Goal: Task Accomplishment & Management: Use online tool/utility

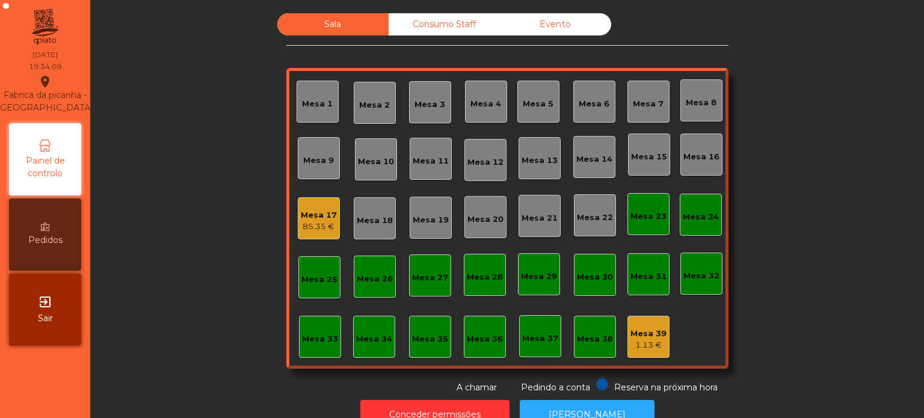
click at [312, 350] on div "Mesa 33" at bounding box center [320, 337] width 42 height 42
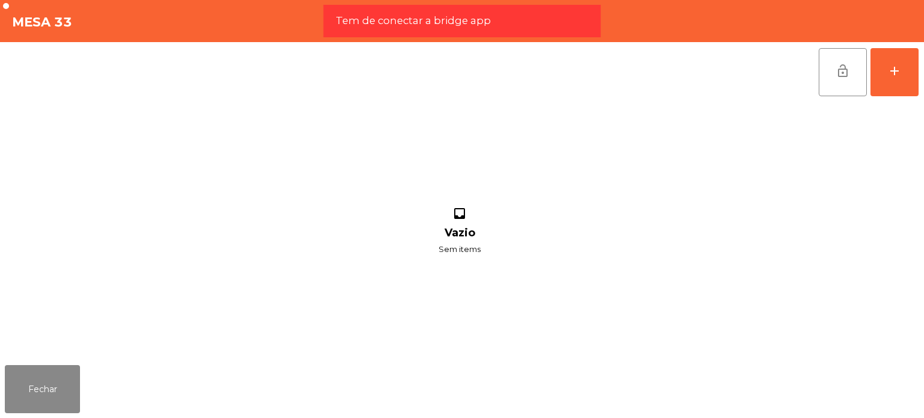
click at [887, 96] on div "lock_open add" at bounding box center [868, 72] width 101 height 60
click at [887, 79] on button "add" at bounding box center [894, 72] width 48 height 48
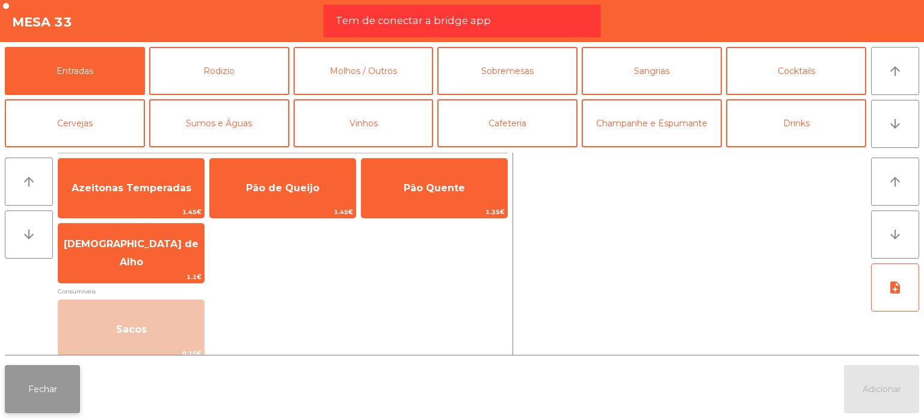
click at [45, 375] on button "Fechar" at bounding box center [42, 389] width 75 height 48
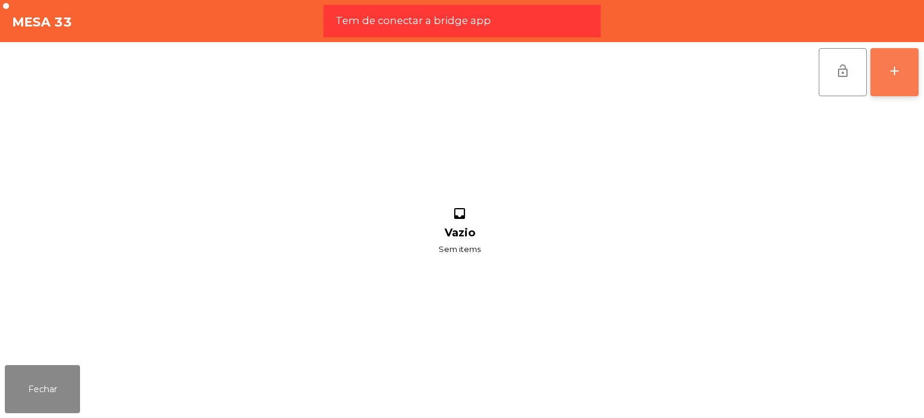
click at [896, 70] on div "add" at bounding box center [894, 71] width 14 height 14
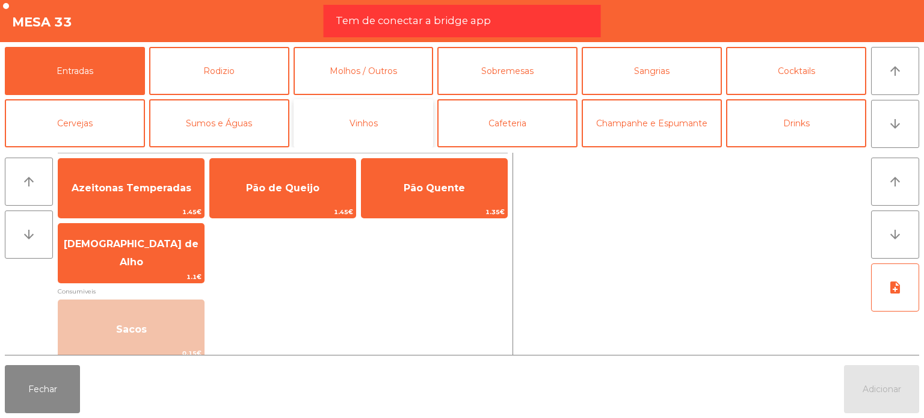
click at [373, 111] on button "Vinhos" at bounding box center [364, 123] width 140 height 48
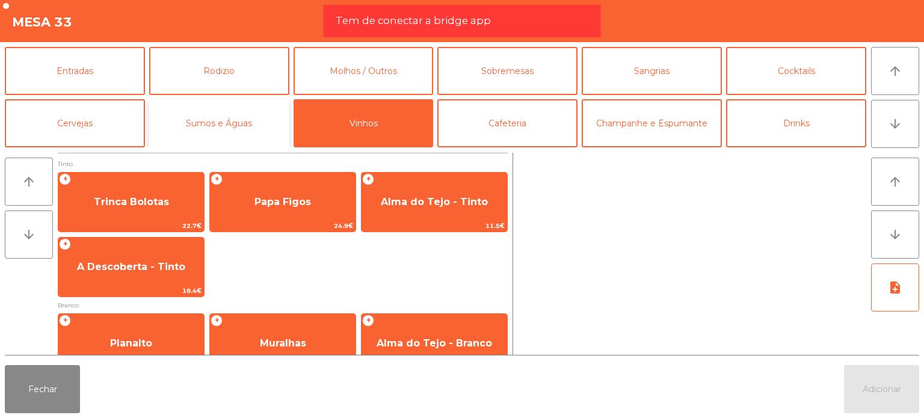
click at [212, 106] on button "Sumos e Águas" at bounding box center [219, 123] width 140 height 48
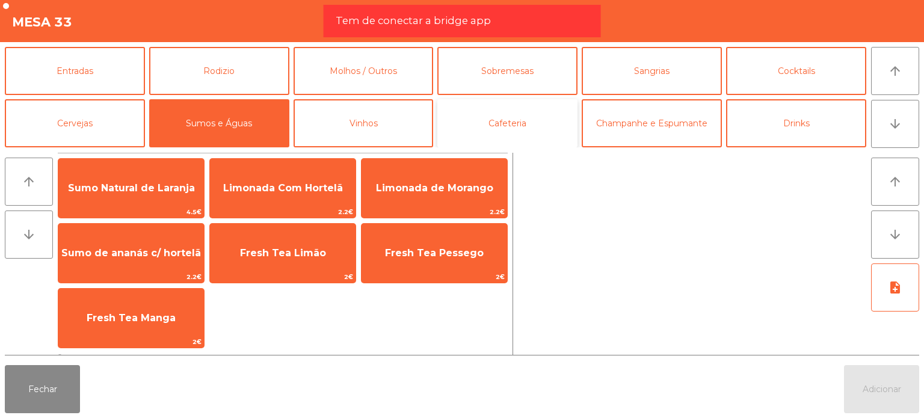
click at [546, 120] on button "Cafeteria" at bounding box center [507, 123] width 140 height 48
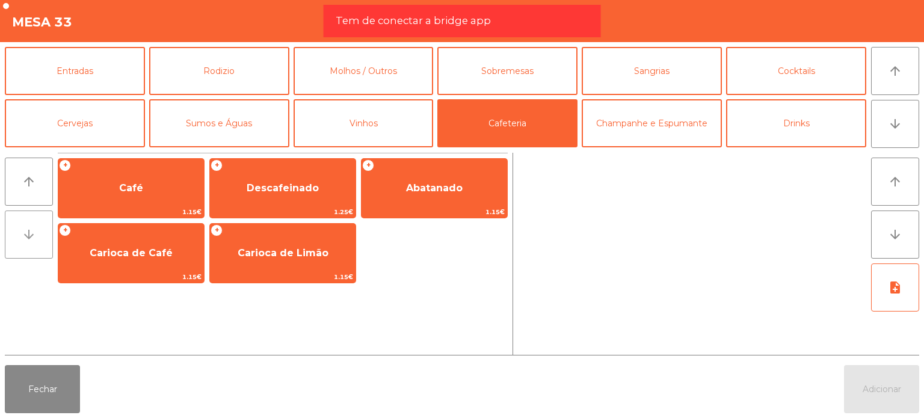
click at [51, 217] on button "arrow_downward" at bounding box center [29, 235] width 48 height 48
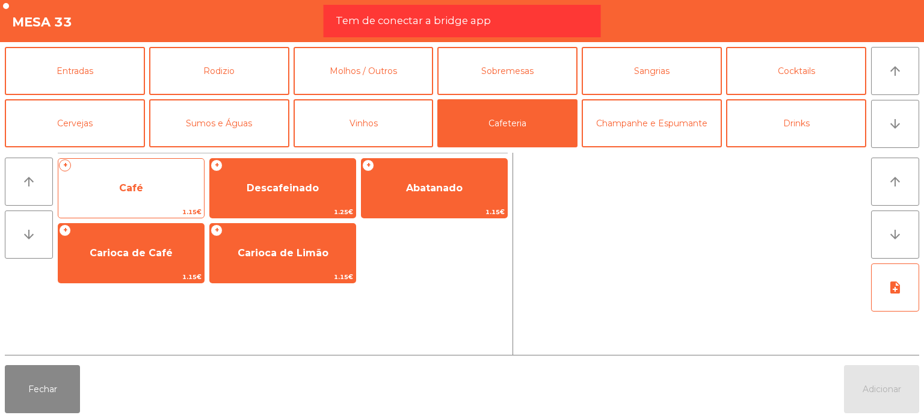
click at [108, 179] on span "Café" at bounding box center [131, 188] width 146 height 32
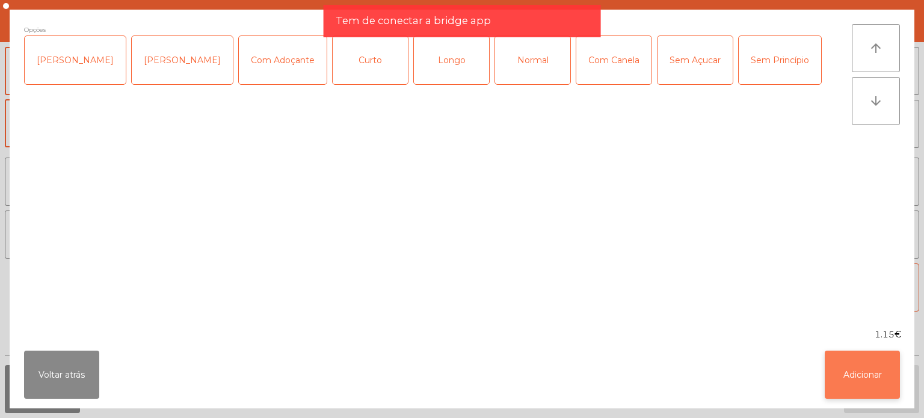
click at [871, 351] on button "Adicionar" at bounding box center [862, 375] width 75 height 48
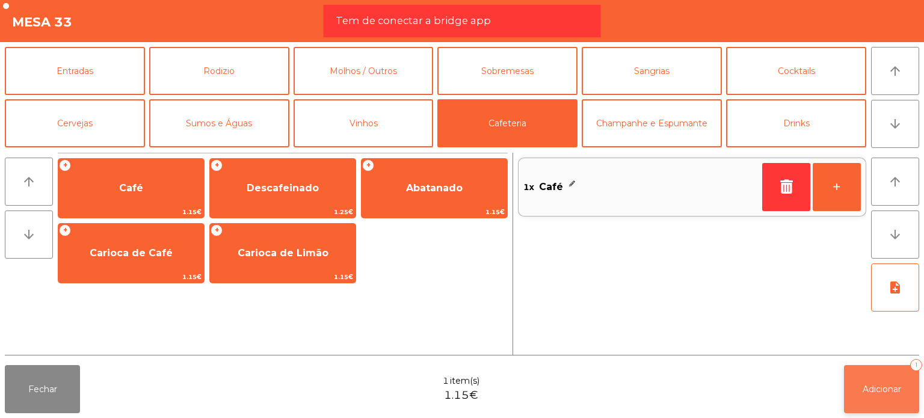
click at [886, 395] on button "Adicionar 1" at bounding box center [881, 389] width 75 height 48
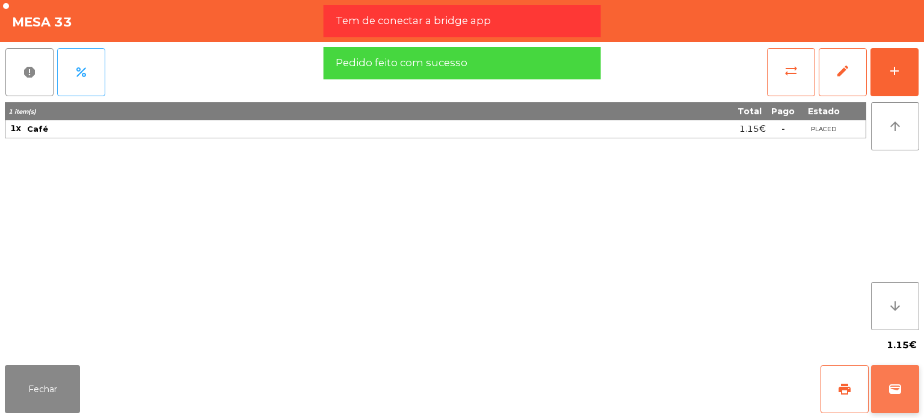
click at [900, 375] on button "wallet" at bounding box center [895, 389] width 48 height 48
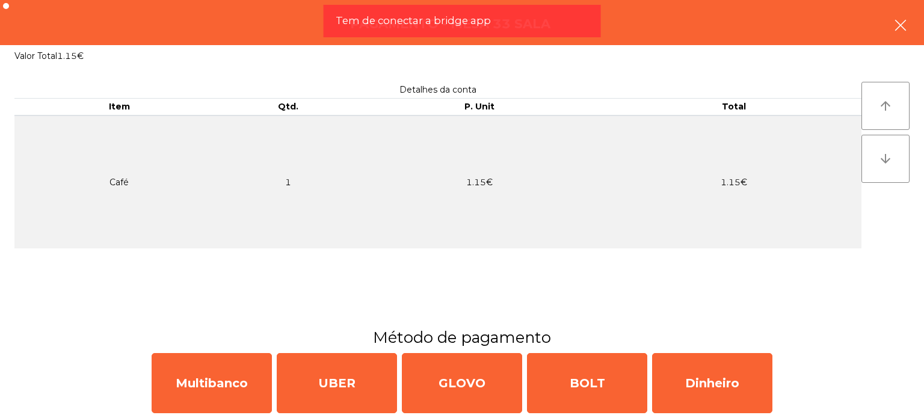
click at [897, 27] on icon "button" at bounding box center [900, 25] width 14 height 14
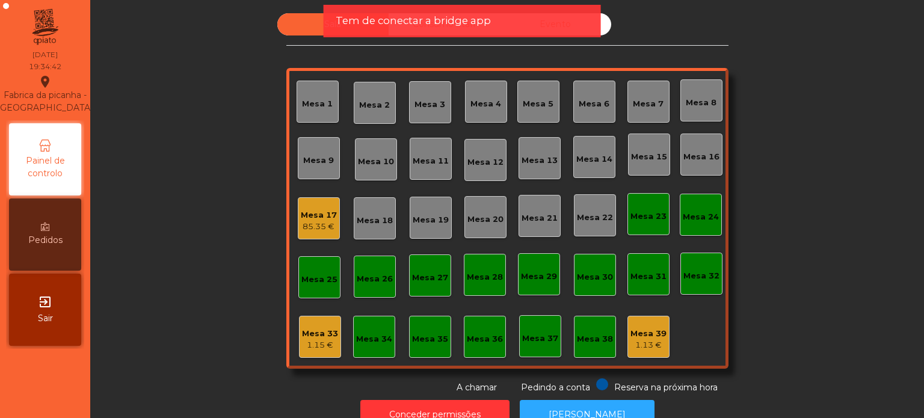
click at [308, 333] on div "Mesa 33" at bounding box center [320, 334] width 36 height 12
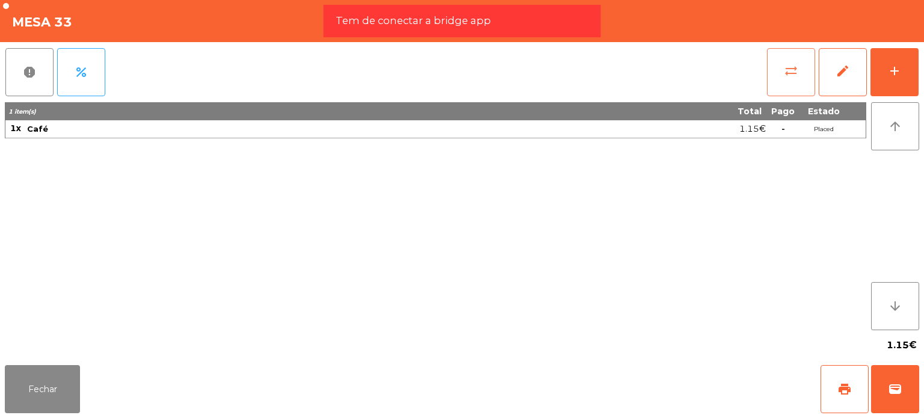
click at [781, 71] on button "sync_alt" at bounding box center [791, 72] width 48 height 48
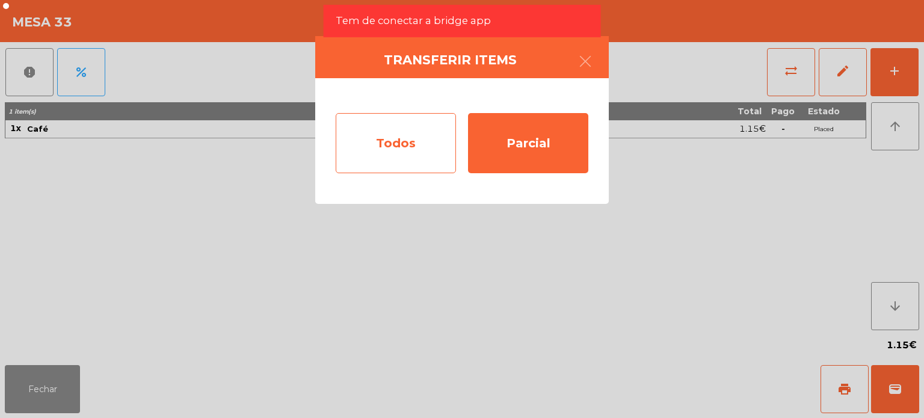
click at [405, 146] on div "Todos" at bounding box center [396, 143] width 120 height 60
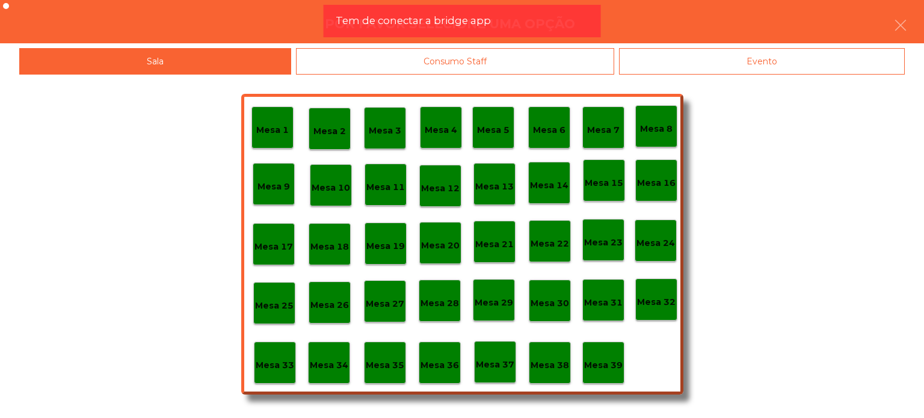
click at [490, 371] on div "Mesa 37" at bounding box center [495, 362] width 42 height 42
